Goal: Task Accomplishment & Management: Use online tool/utility

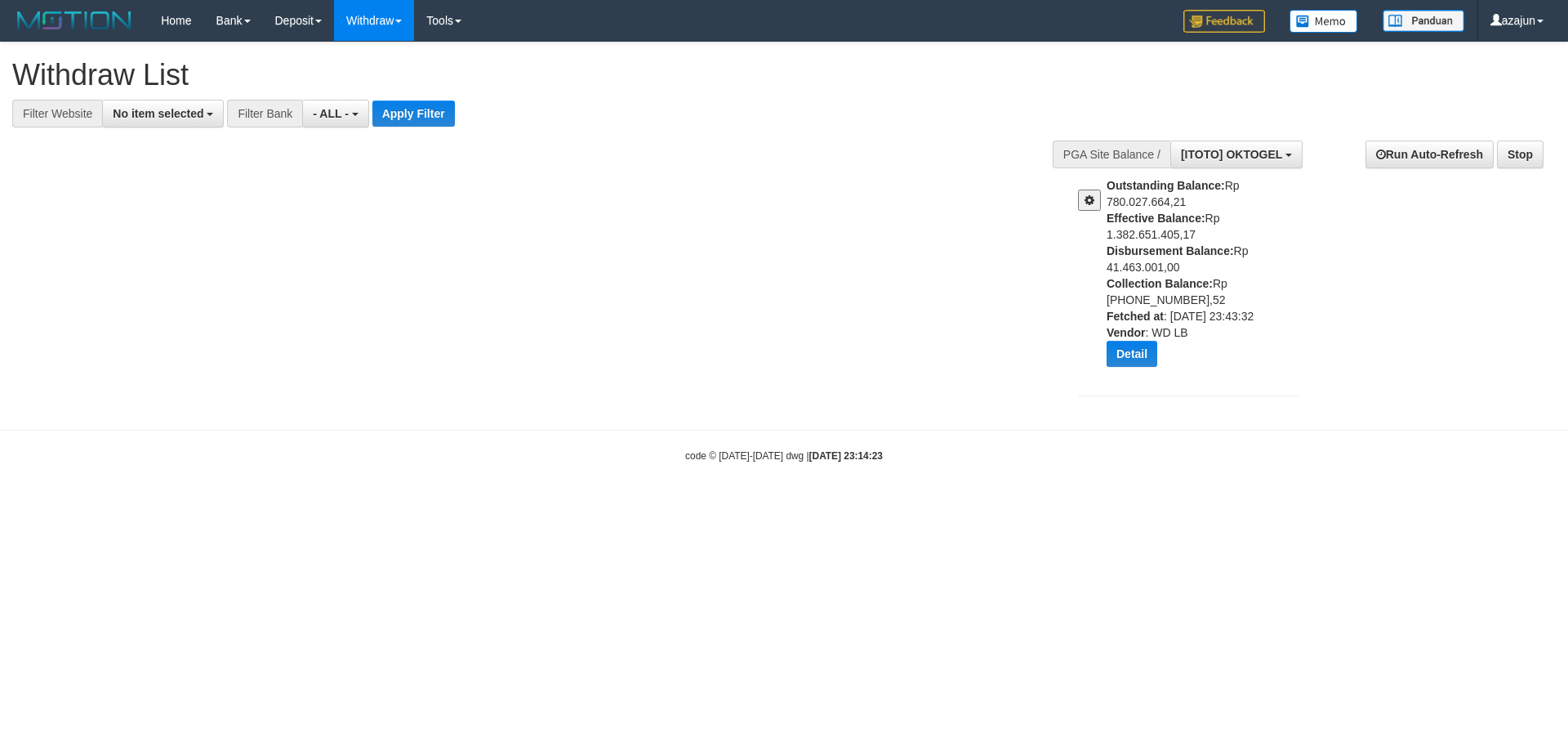
select select
click at [1270, 160] on span "[ITOTO] OKTOGEL" at bounding box center [1231, 154] width 101 height 13
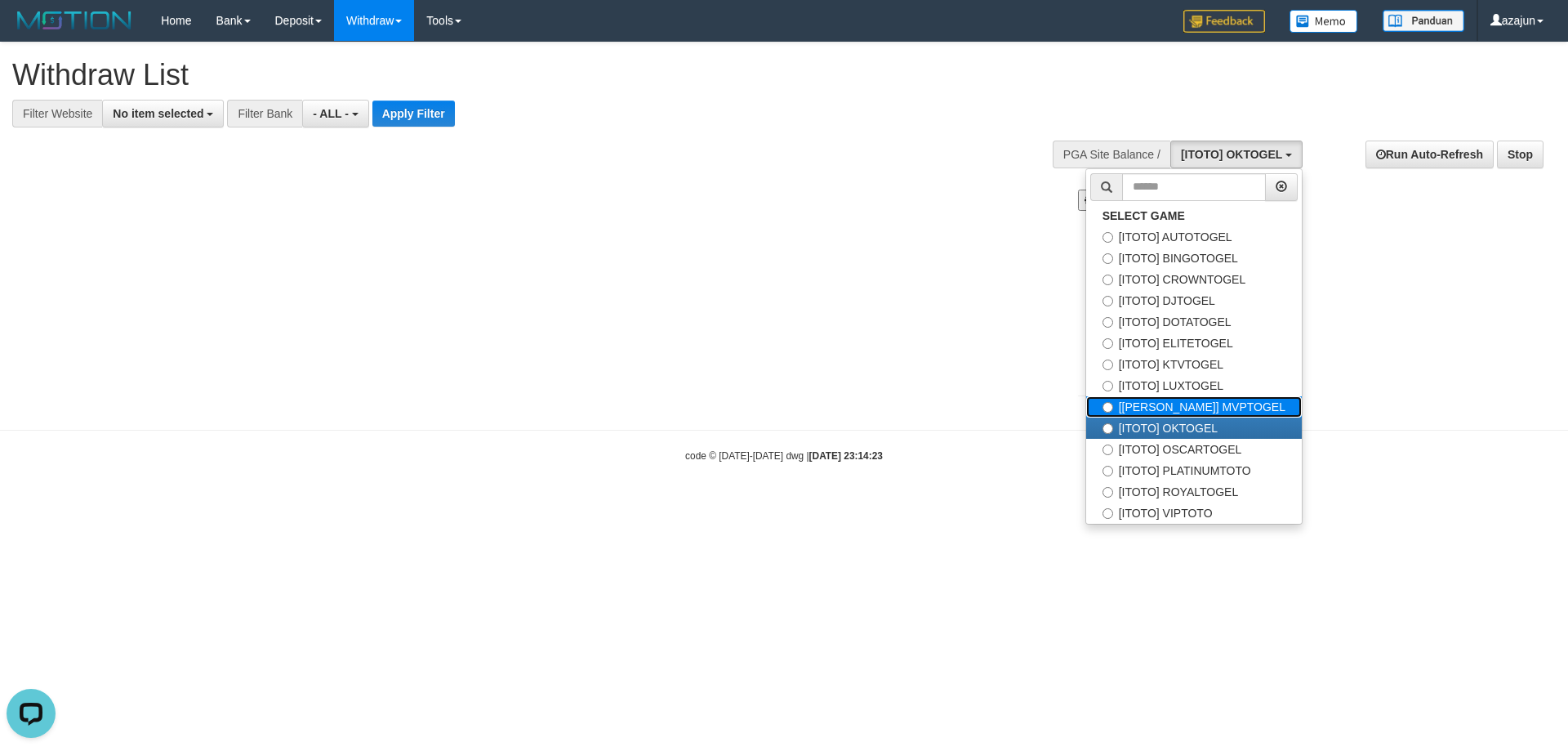
click at [1195, 401] on label "[[PERSON_NAME]] MVPTOGEL" at bounding box center [1194, 407] width 216 height 22
select select "***"
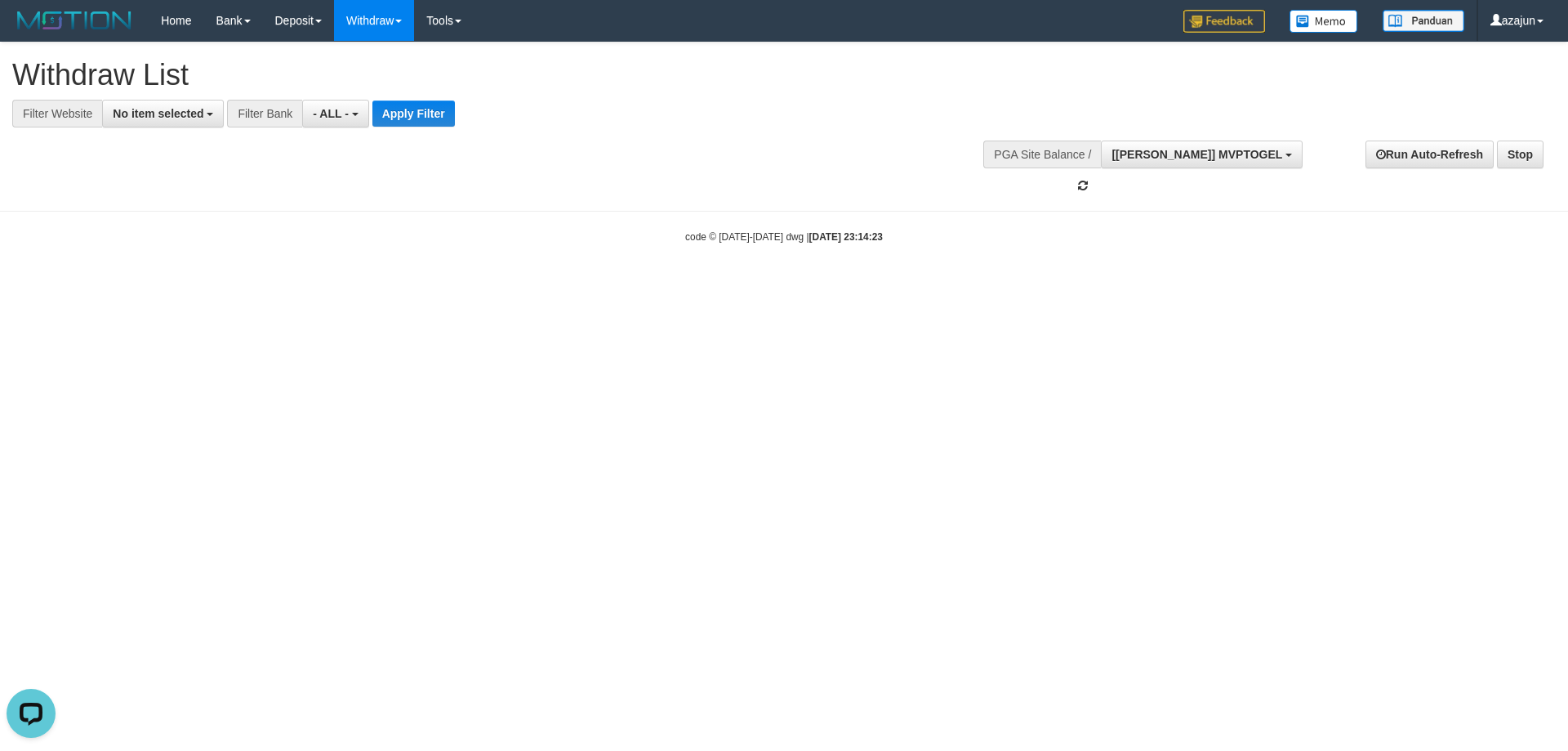
scroll to position [139, 0]
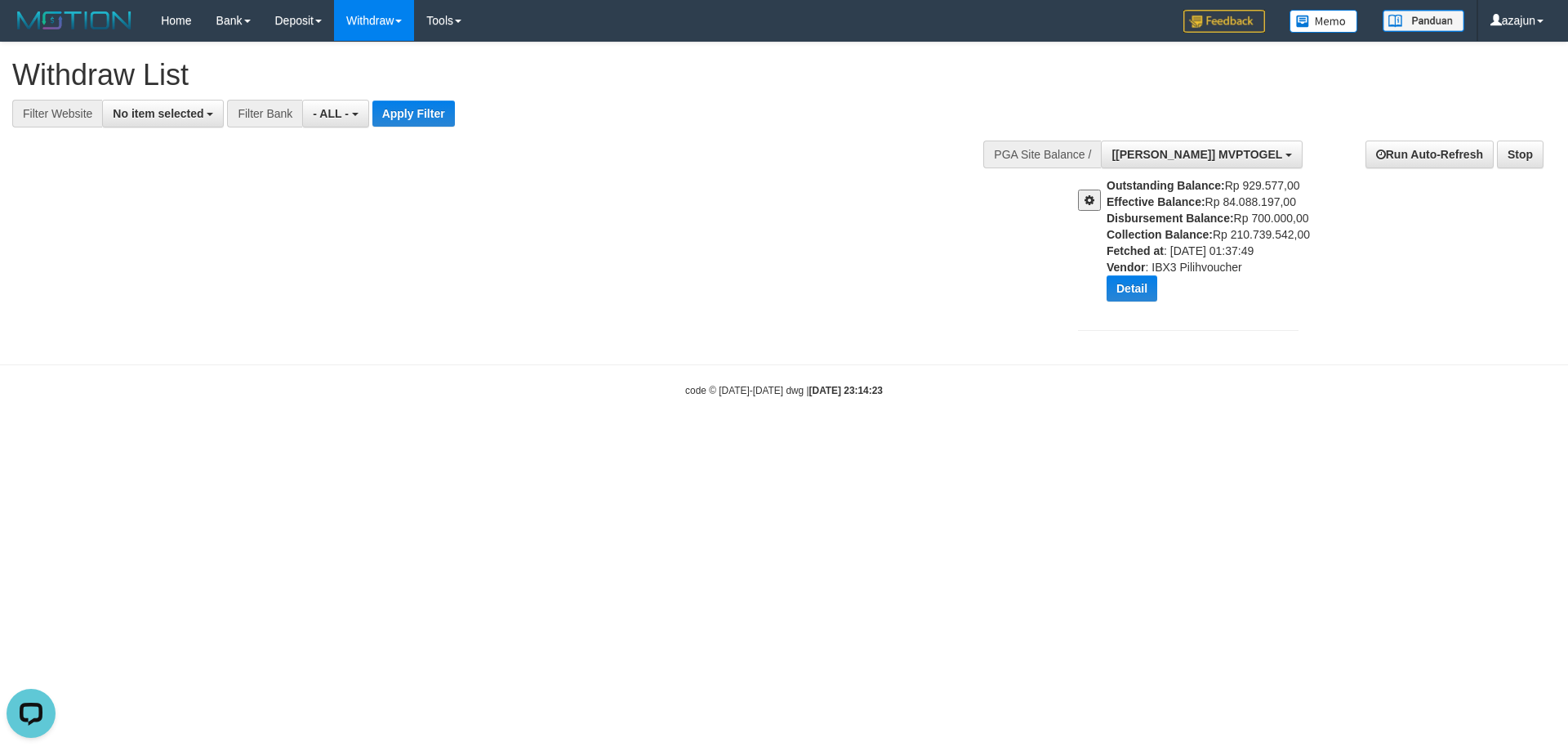
click at [1092, 199] on span at bounding box center [1089, 199] width 9 height 11
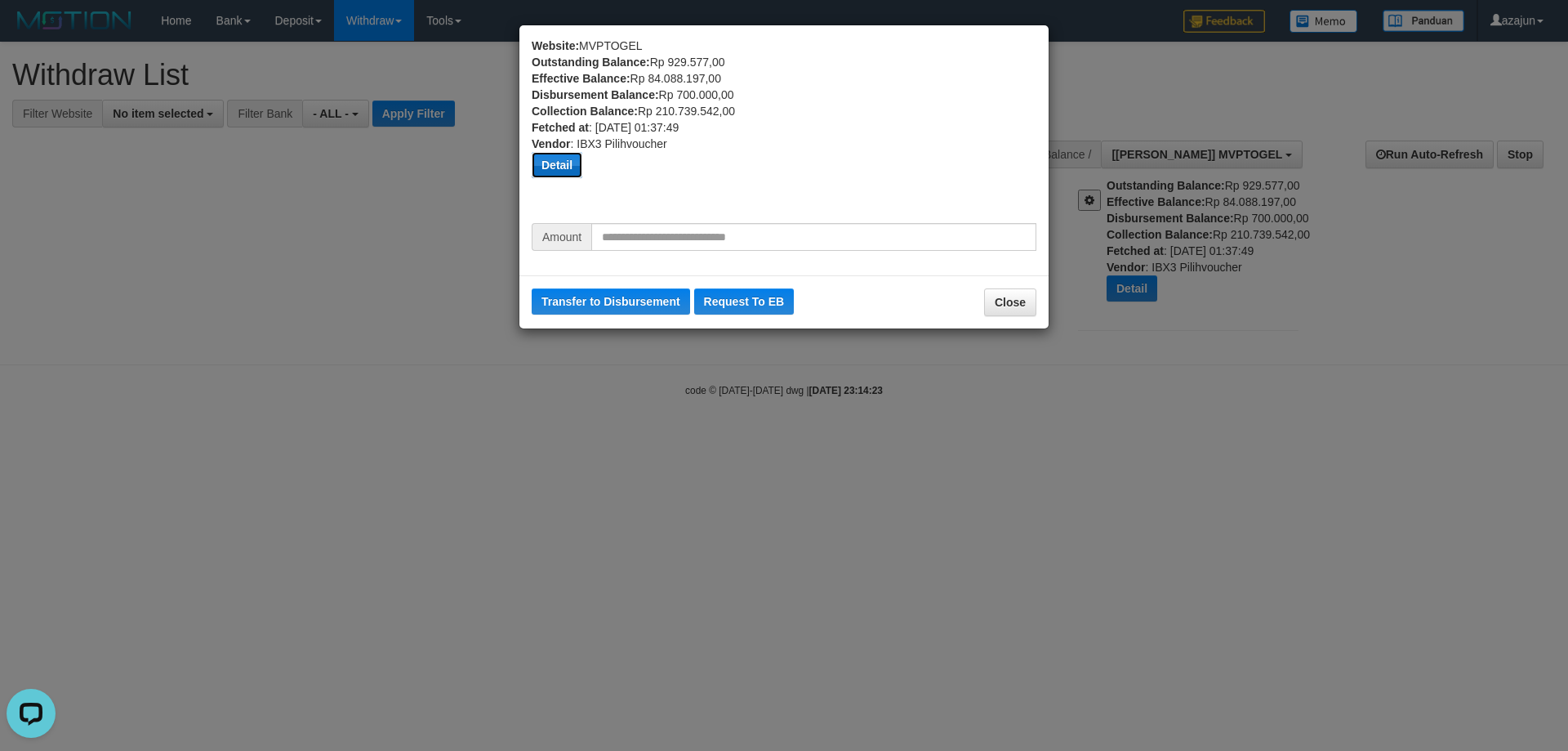
click at [567, 168] on button "Detail" at bounding box center [557, 165] width 51 height 26
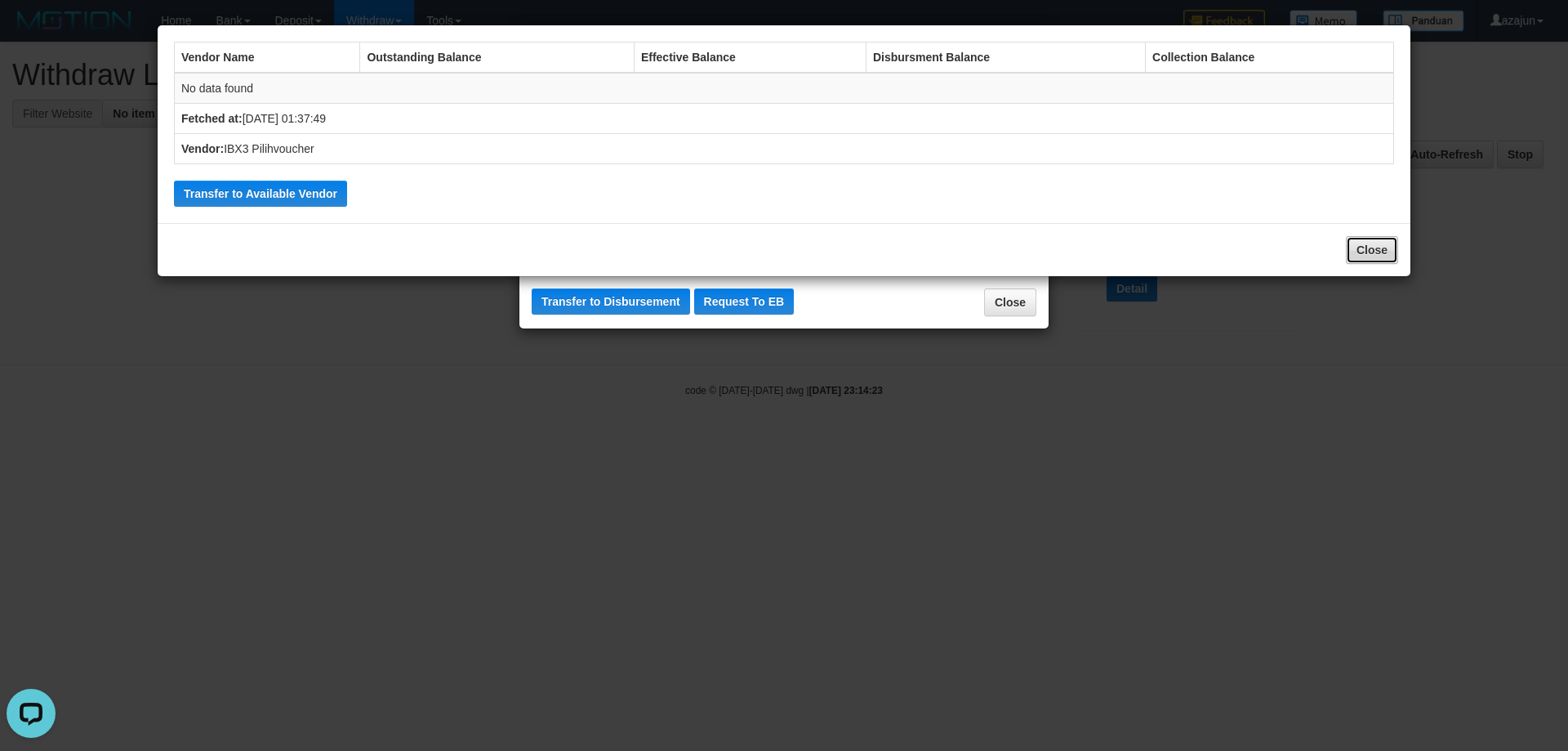
click at [1380, 245] on button "Close" at bounding box center [1372, 250] width 53 height 28
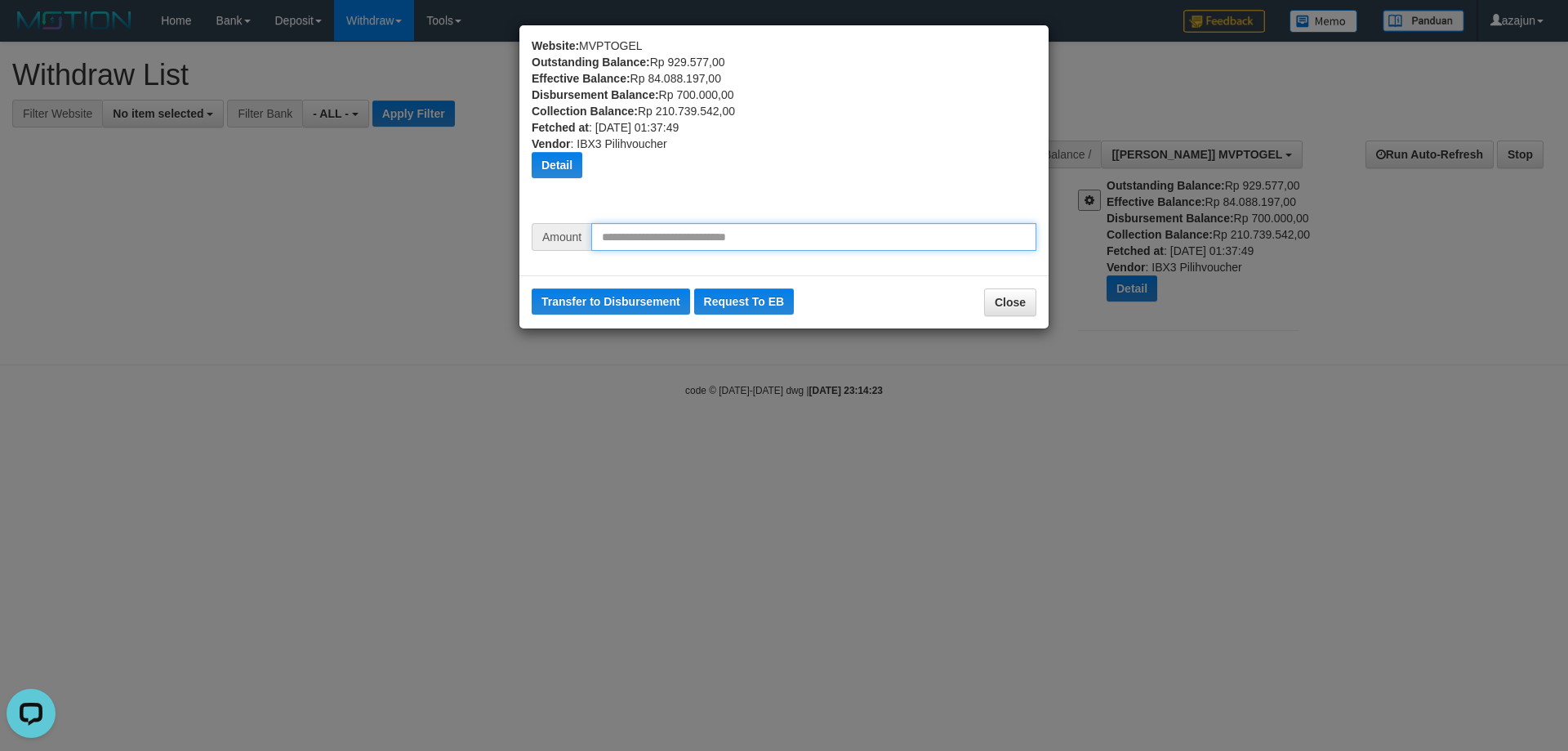
click at [797, 238] on input "text" at bounding box center [814, 237] width 445 height 28
type input "*"
type input "********"
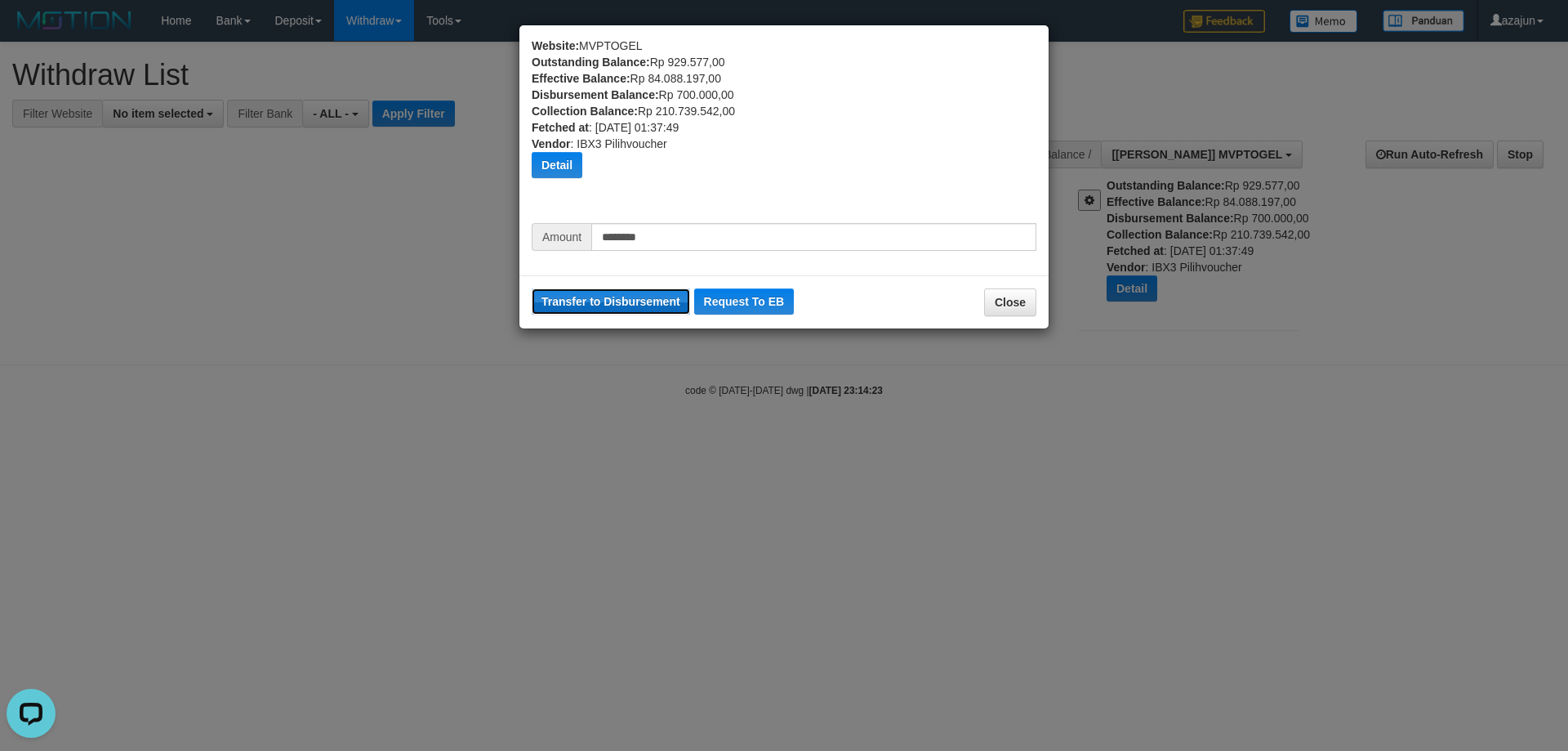
click at [627, 296] on button "Transfer to Disbursement" at bounding box center [611, 301] width 159 height 26
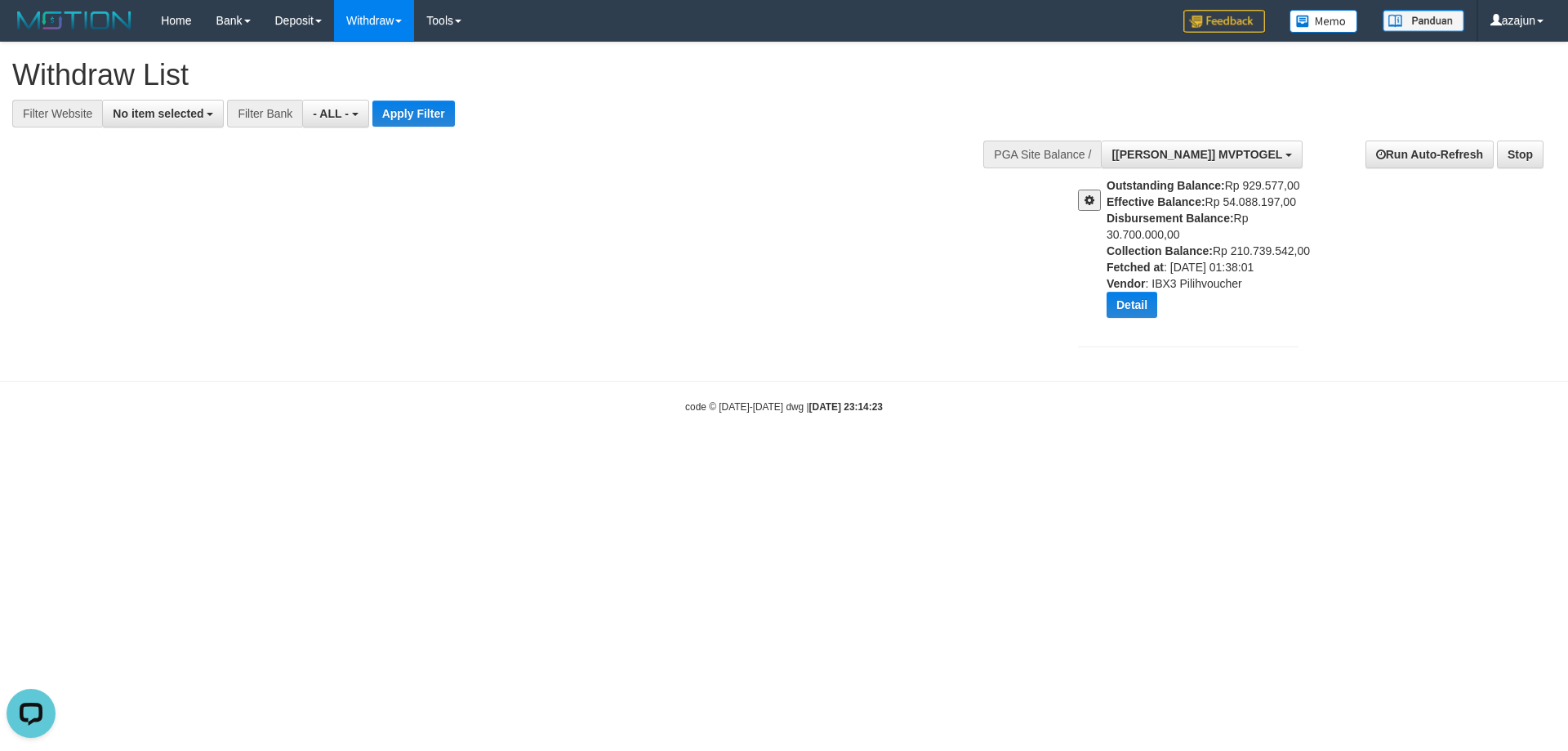
click at [1081, 192] on button at bounding box center [1089, 200] width 22 height 22
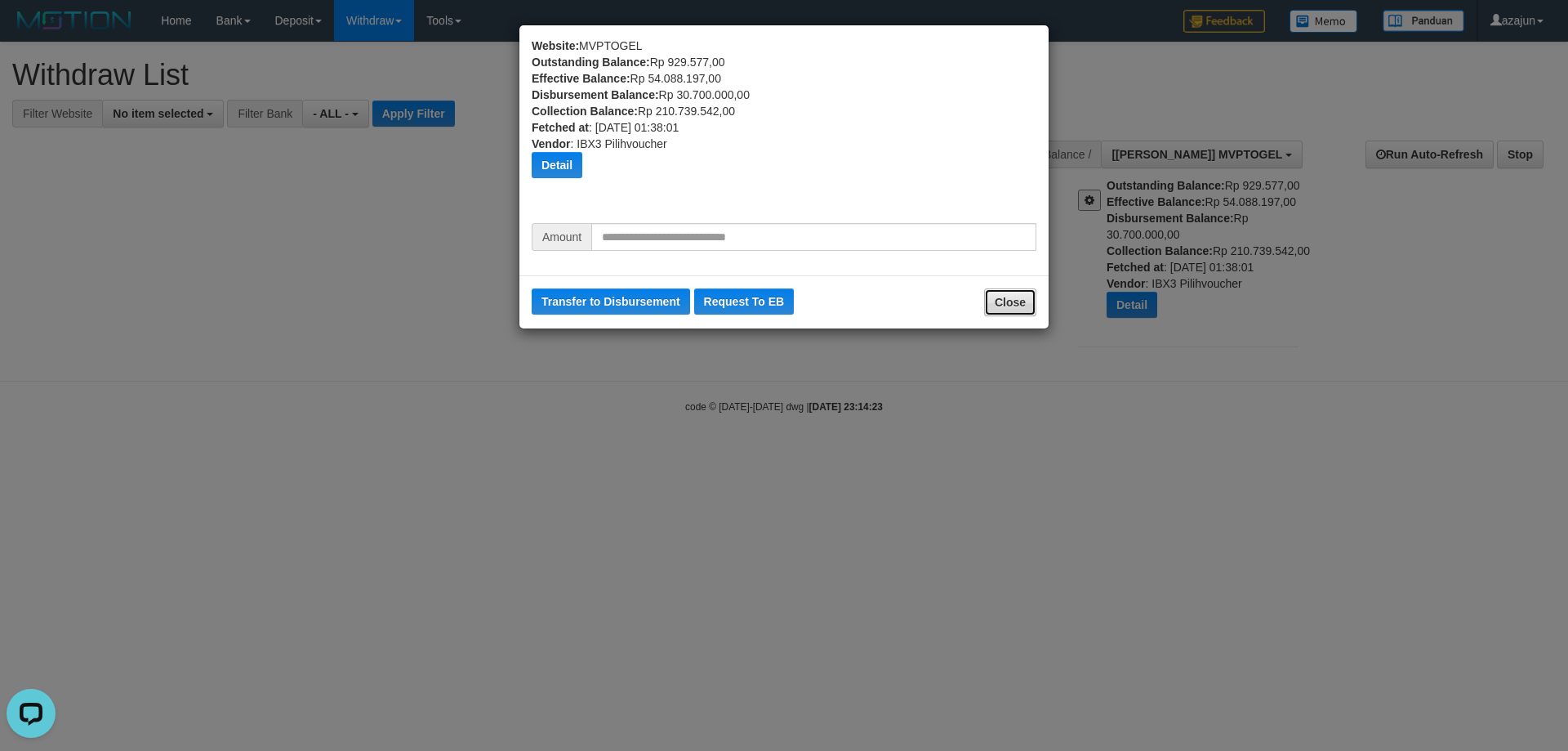
click at [1022, 304] on button "Close" at bounding box center [1010, 302] width 53 height 28
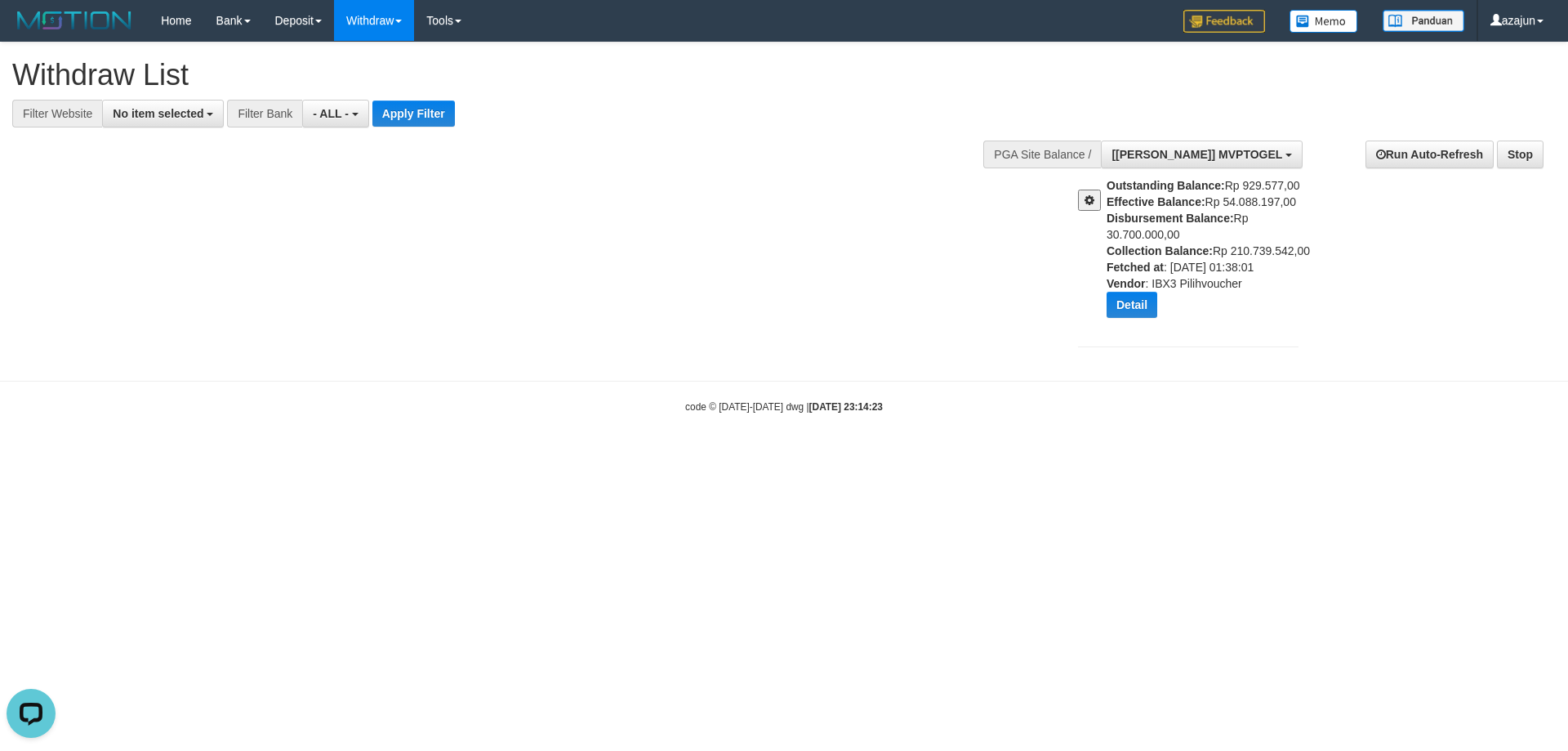
click at [582, 399] on body "Toggle navigation Home Bank Account List Load By Website Group [ITOTO] AUTOTOGE…" at bounding box center [784, 227] width 1568 height 455
drag, startPoint x: 676, startPoint y: 376, endPoint x: 737, endPoint y: 368, distance: 61.5
click at [675, 364] on div "**********" at bounding box center [784, 203] width 1568 height 322
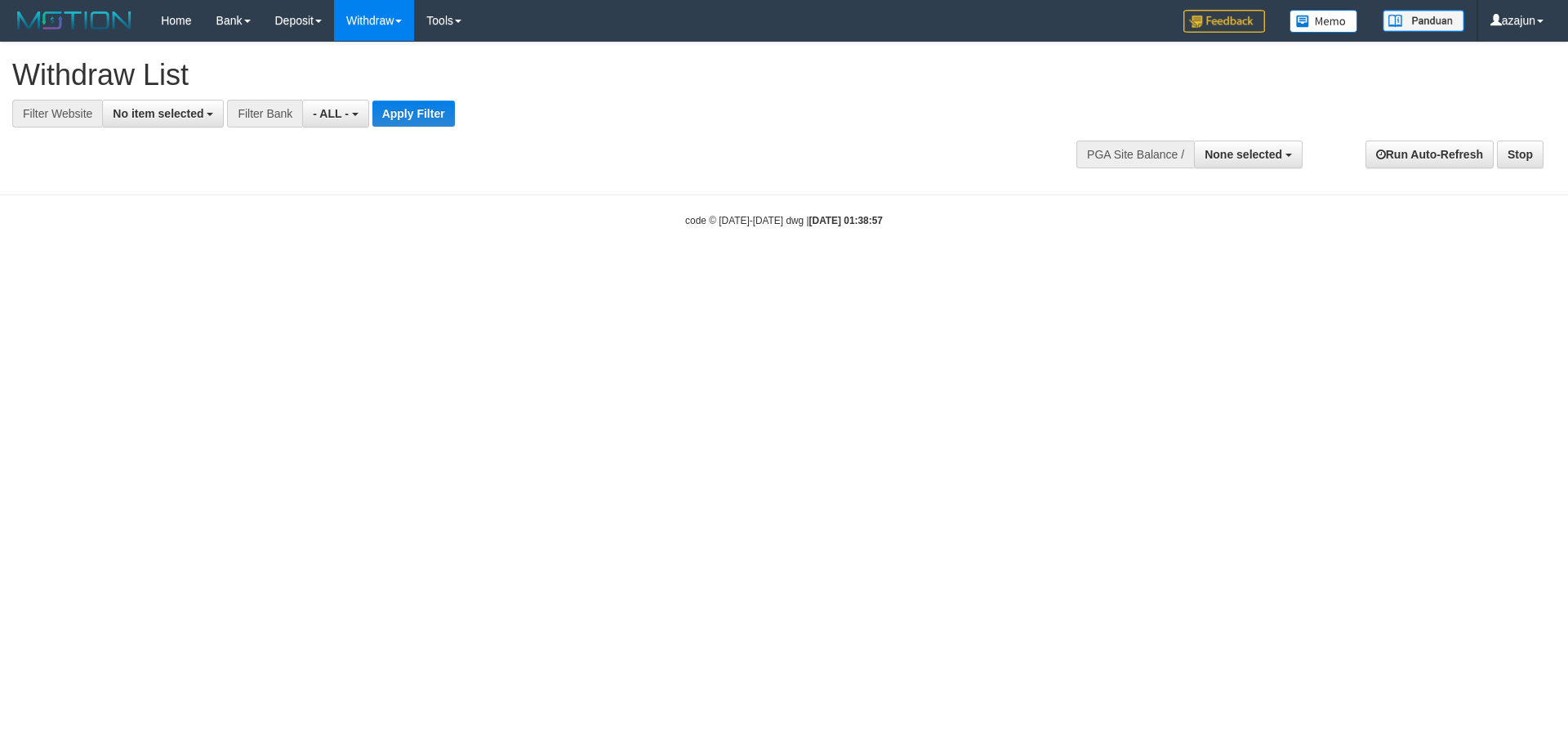
select select
click at [900, 225] on div "code © [DATE]-[DATE] dwg | [DATE] 01:38:57" at bounding box center [784, 219] width 1568 height 16
click at [431, 268] on html "Toggle navigation Home Bank Account List Load By Website Group [ITOTO] AUTOTOGE…" at bounding box center [784, 134] width 1568 height 268
